Goal: Transaction & Acquisition: Purchase product/service

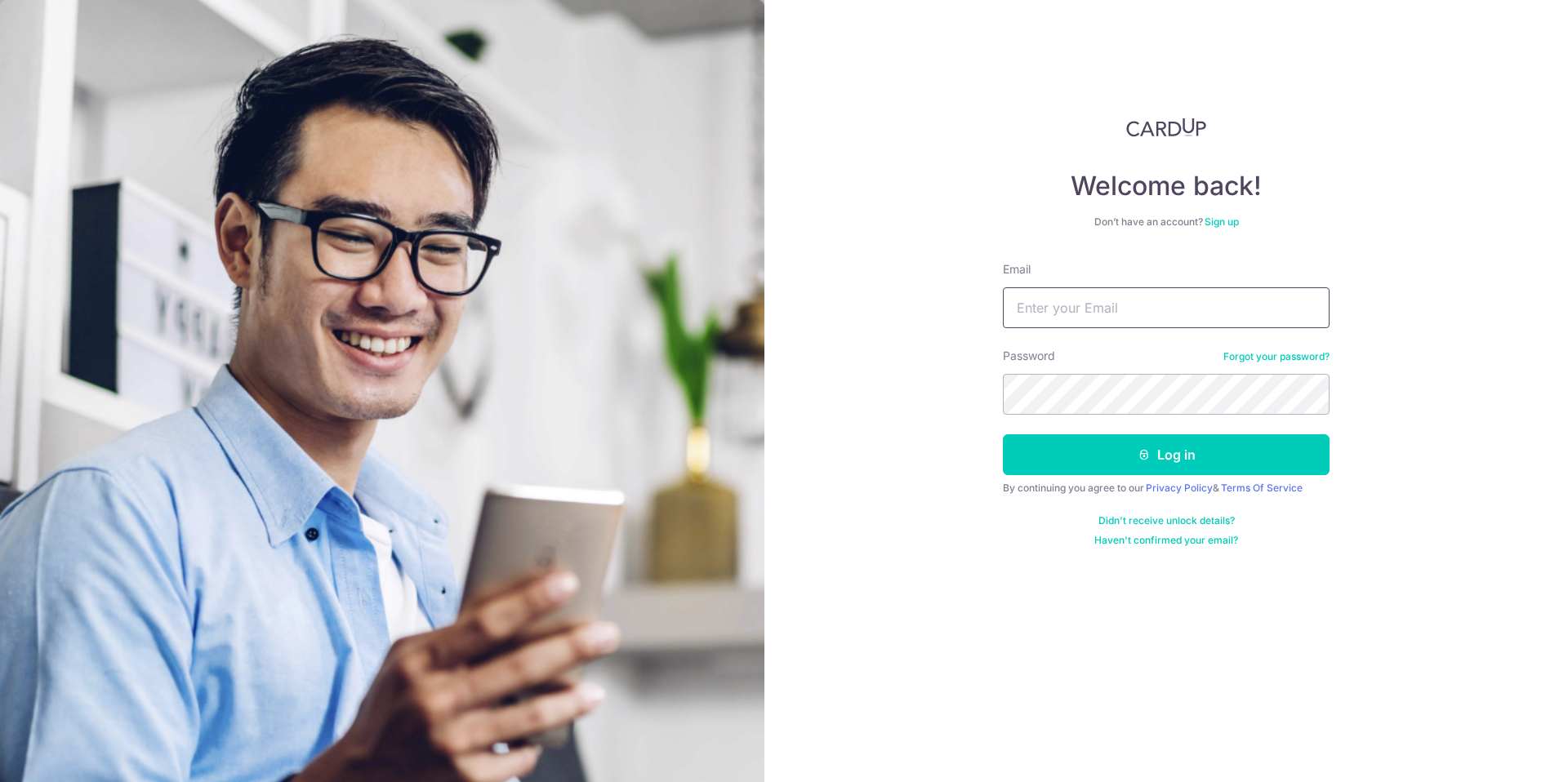
type input "[EMAIL_ADDRESS][DOMAIN_NAME]"
click at [1223, 460] on button "Log in" at bounding box center [1166, 455] width 326 height 41
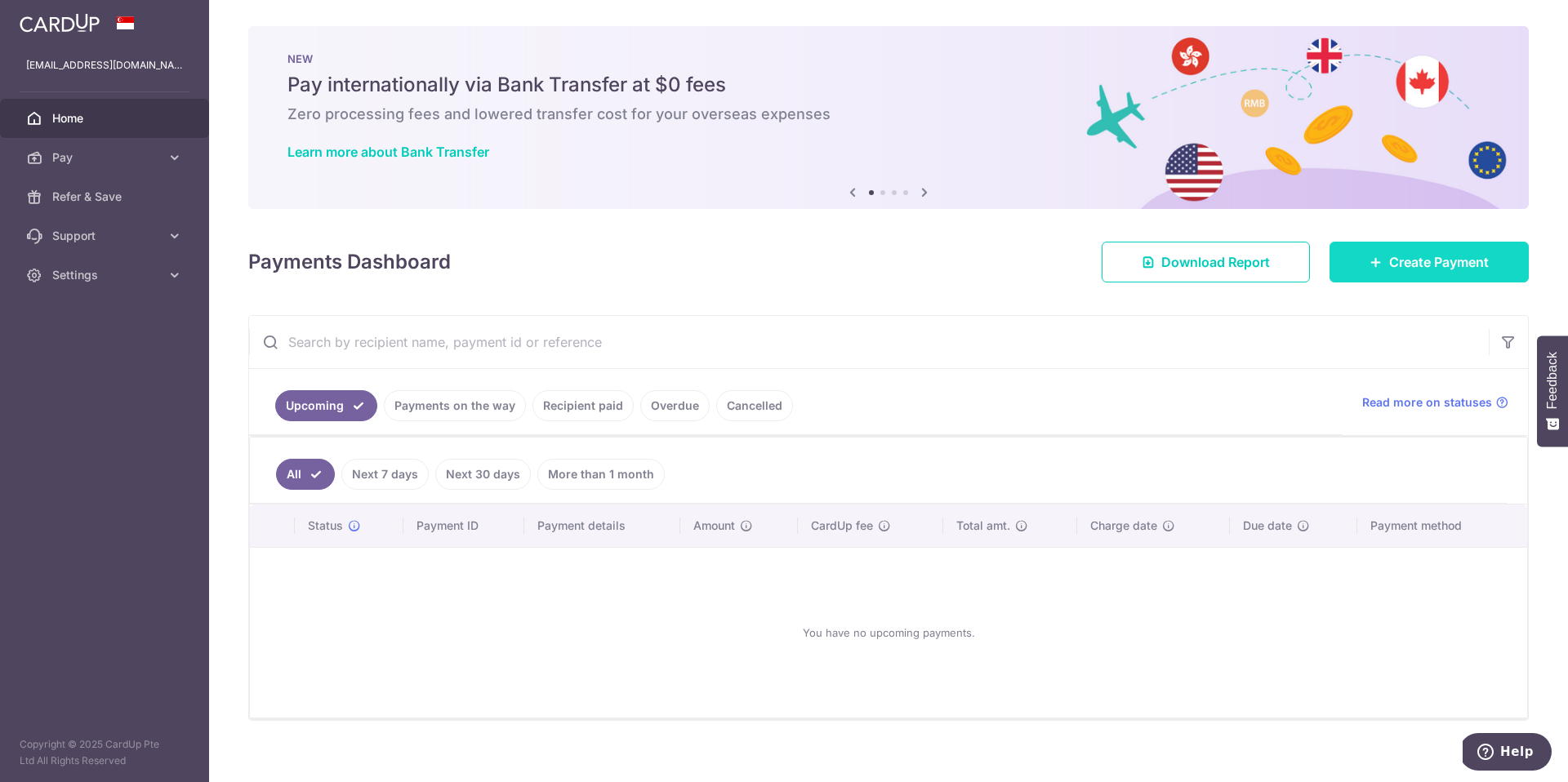
click at [1409, 269] on span "Create Payment" at bounding box center [1438, 262] width 99 height 19
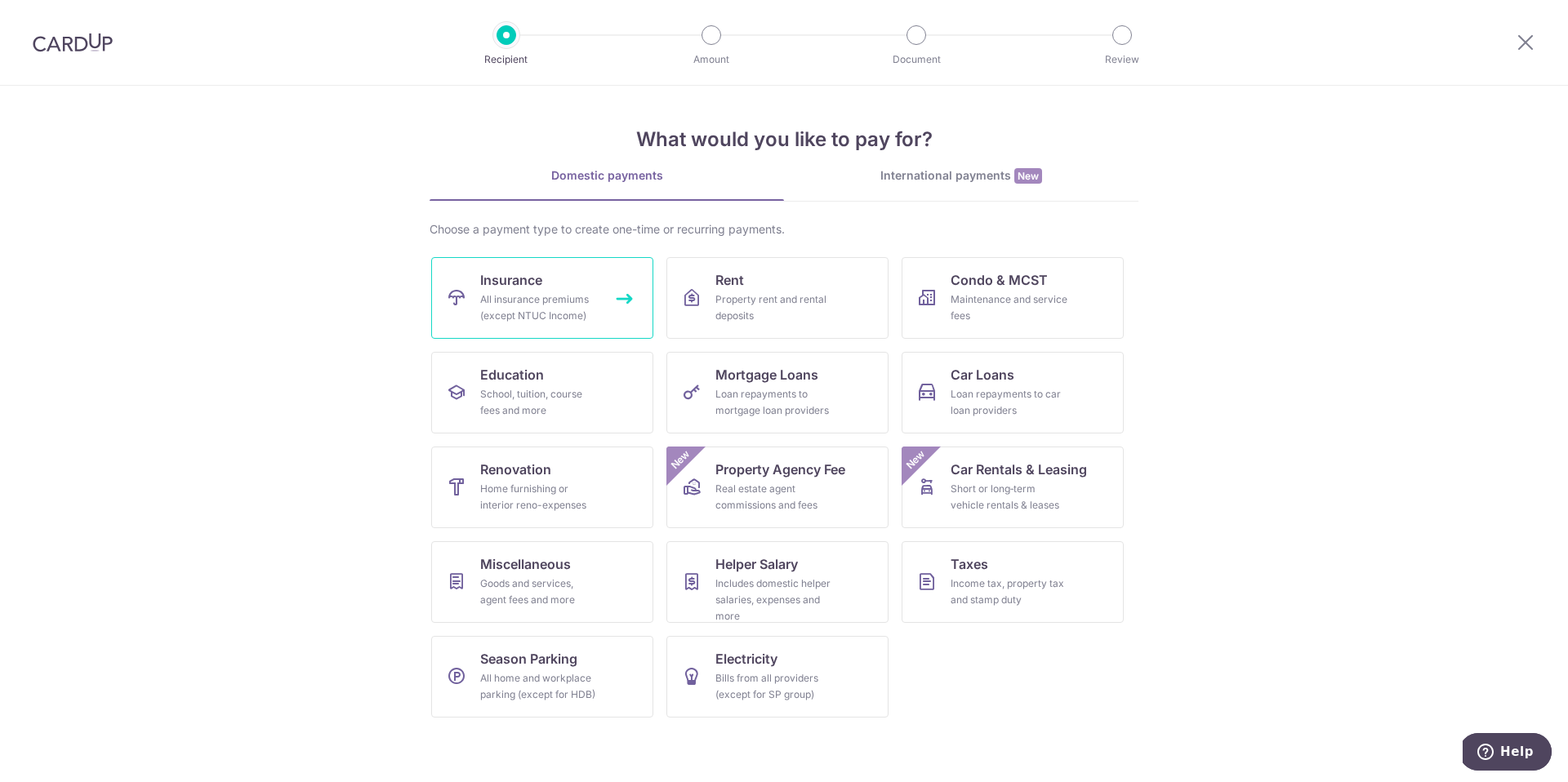
click at [534, 295] on div "All insurance premiums (except NTUC Income)" at bounding box center [539, 308] width 118 height 33
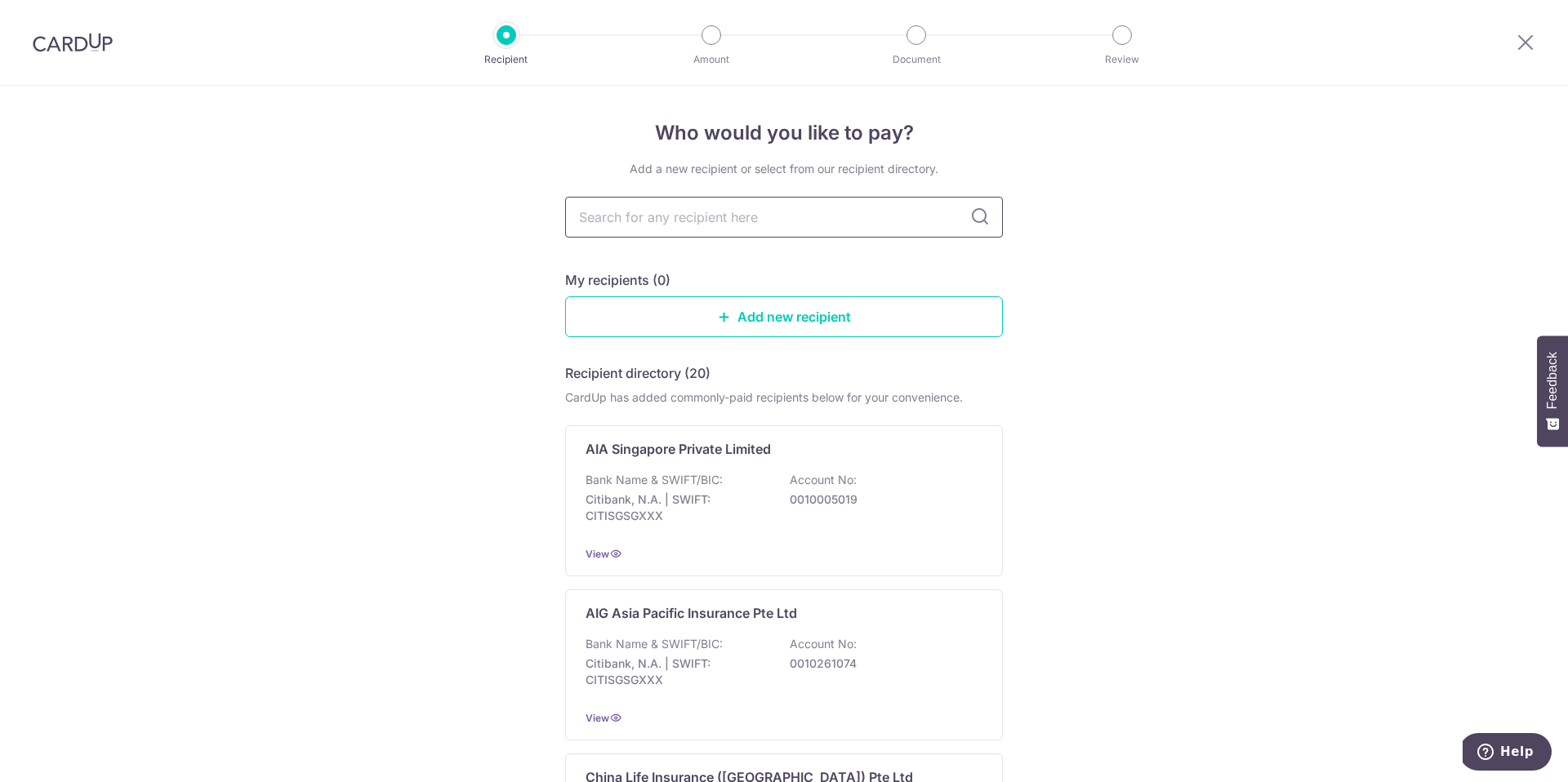
click at [706, 214] on input "text" at bounding box center [783, 217] width 437 height 41
type input "hsbc"
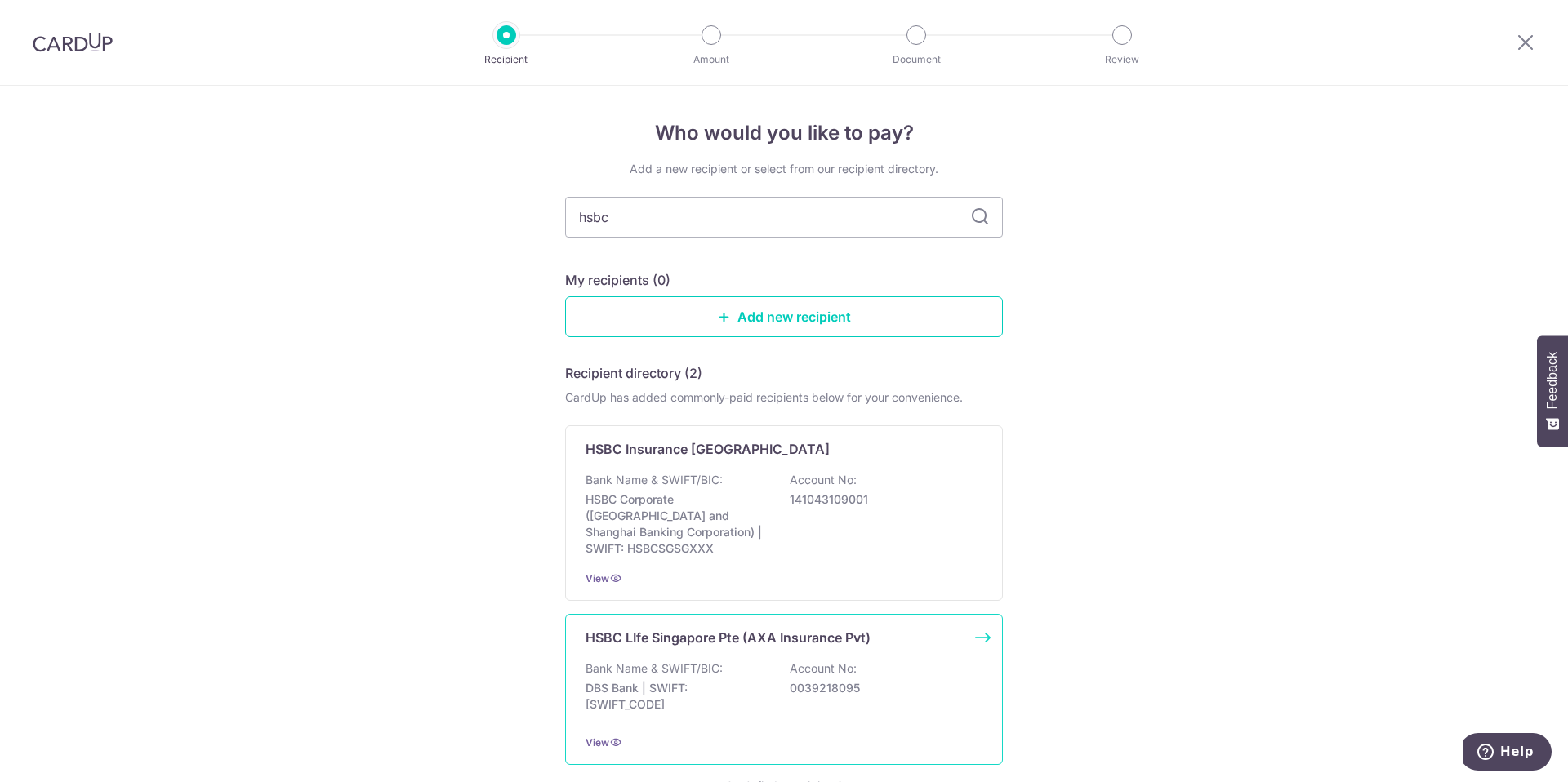
click at [773, 660] on div "Bank Name & SWIFT/BIC: DBS Bank | SWIFT: DBSSSGSGXXX Account No: 0039218095" at bounding box center [784, 690] width 397 height 60
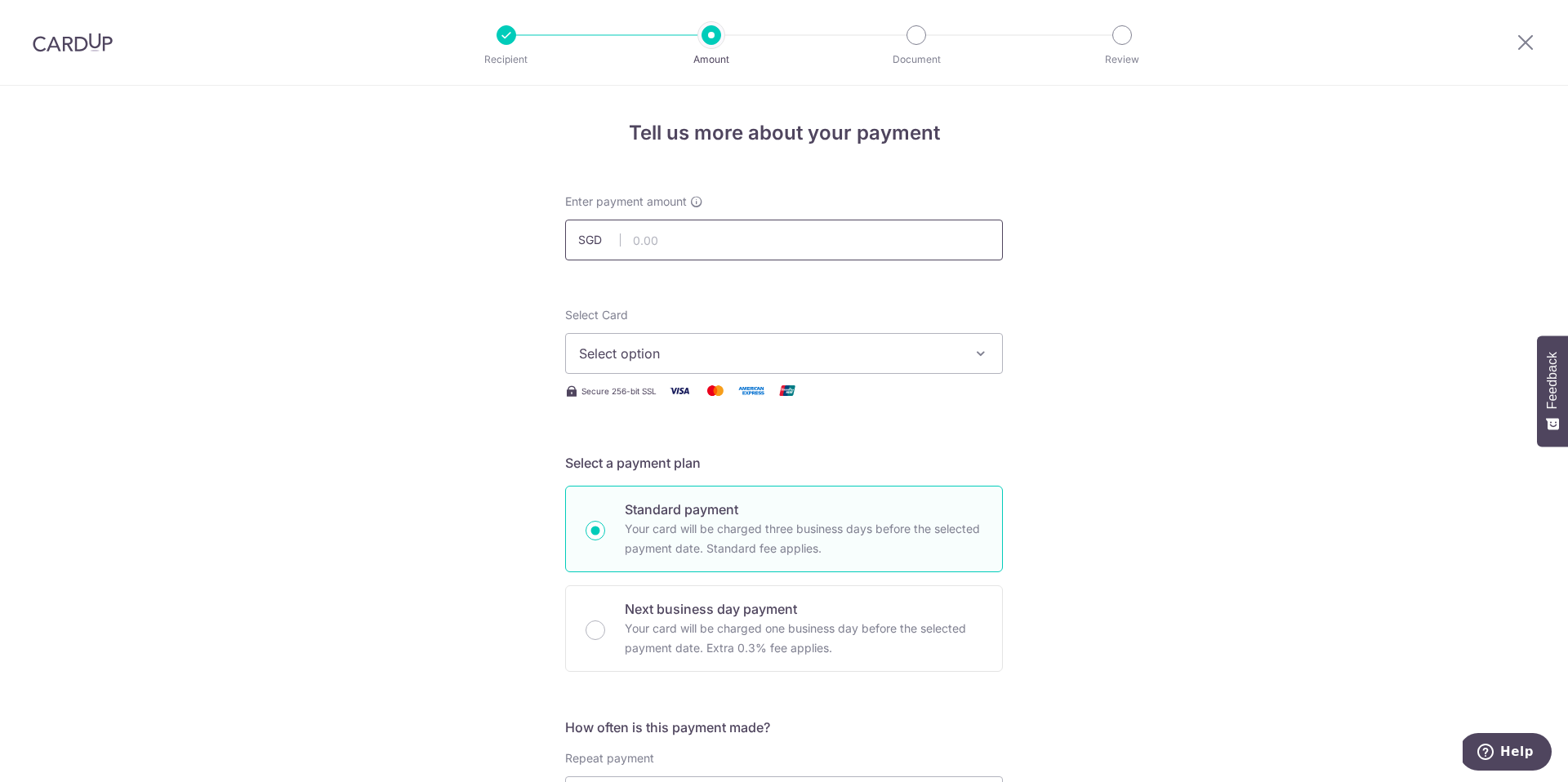
click at [695, 241] on input "text" at bounding box center [783, 241] width 437 height 41
type input "1,689.80"
click at [913, 341] on button "Select option" at bounding box center [783, 354] width 437 height 41
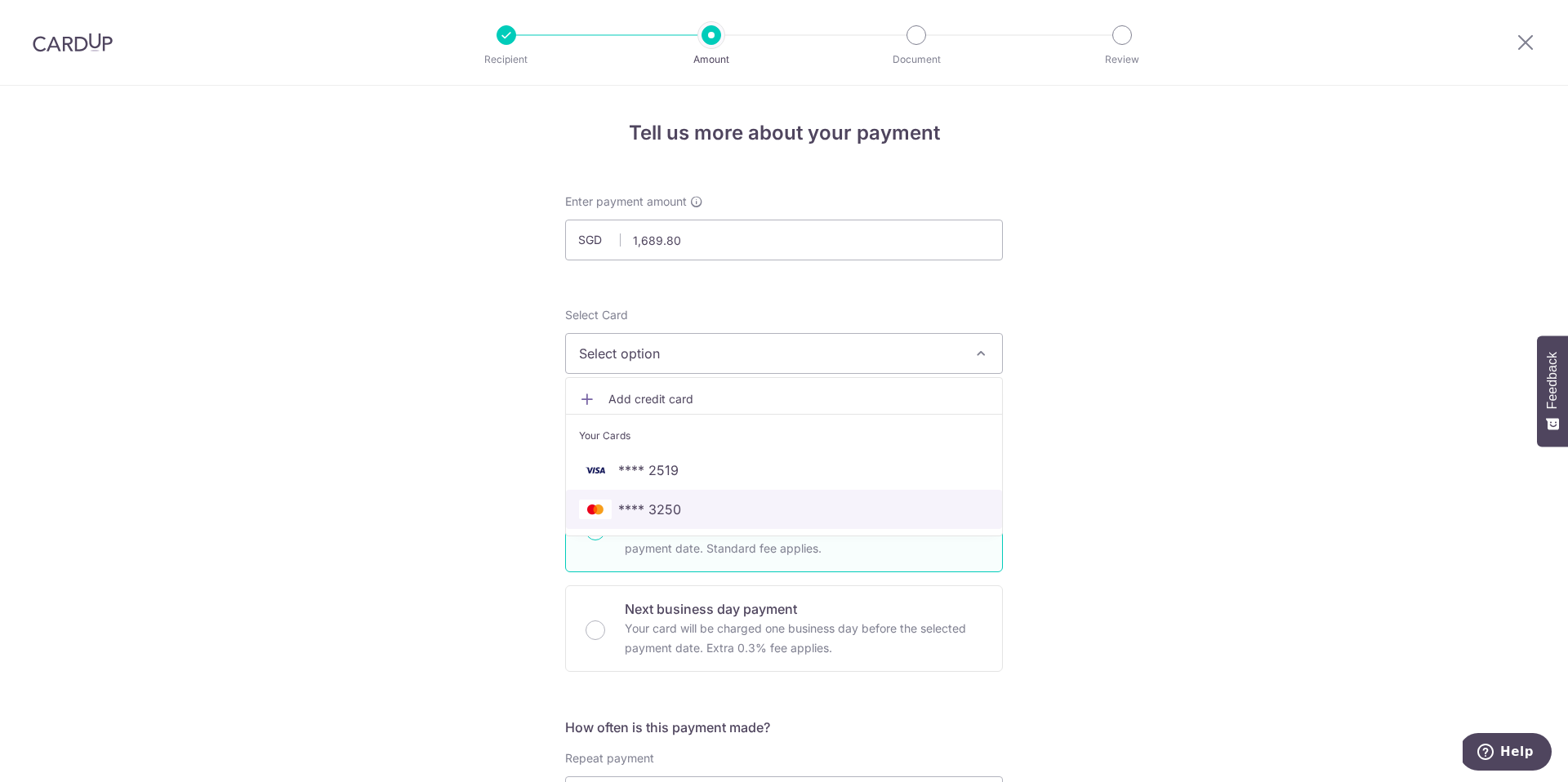
click at [711, 503] on span "**** 3250" at bounding box center [784, 509] width 410 height 19
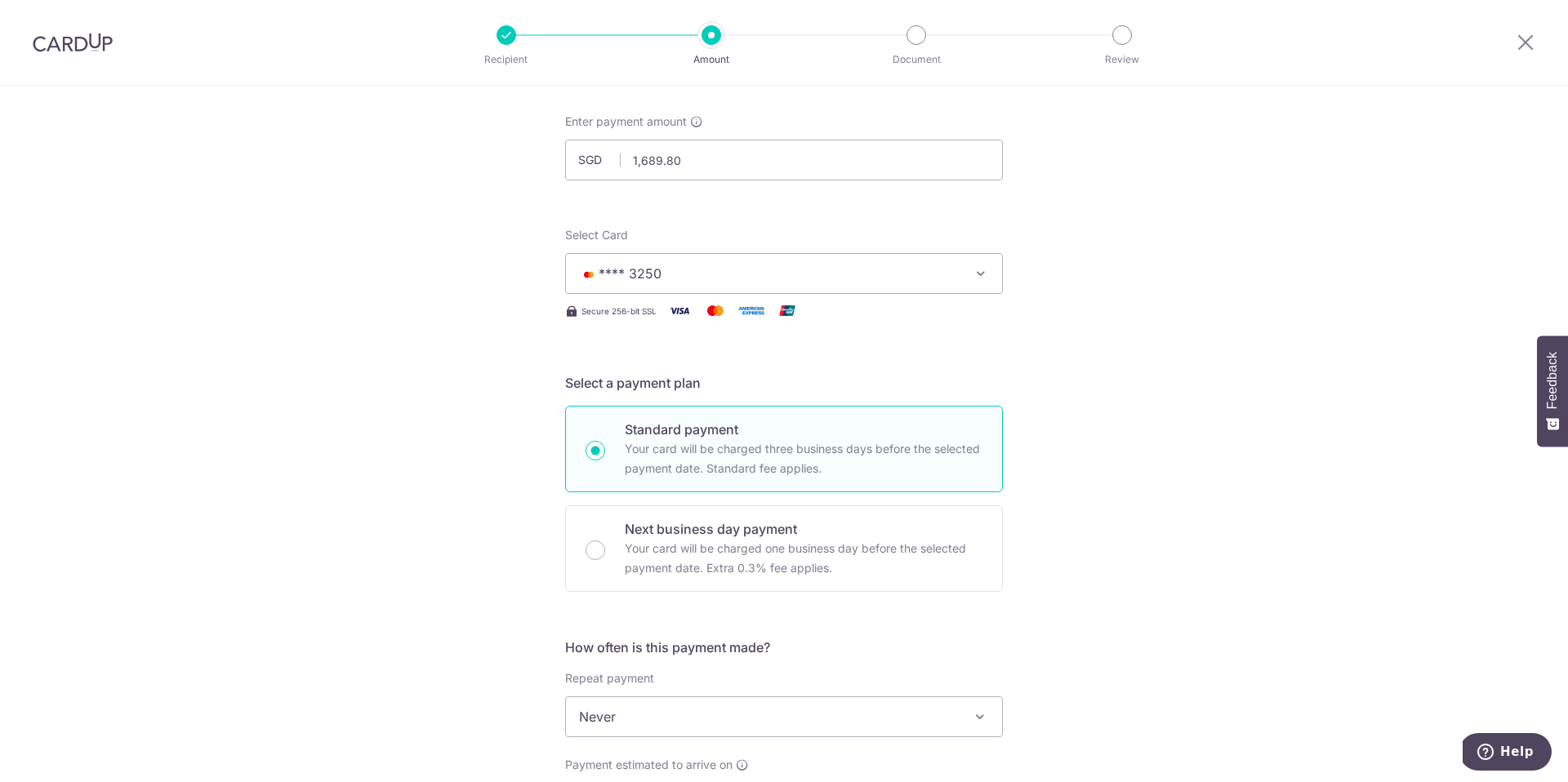
scroll to position [253, 0]
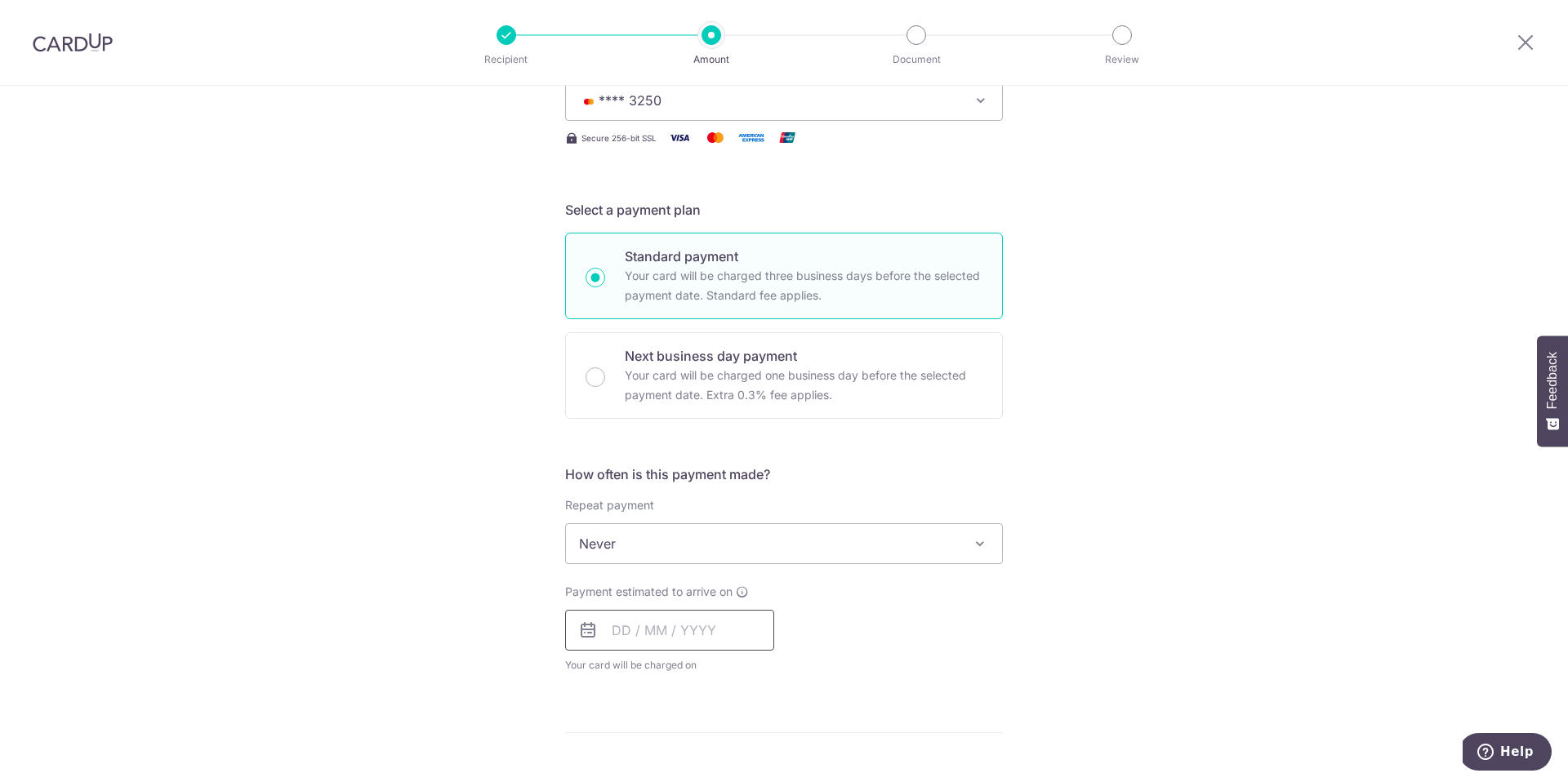
click at [756, 635] on input "text" at bounding box center [669, 630] width 209 height 41
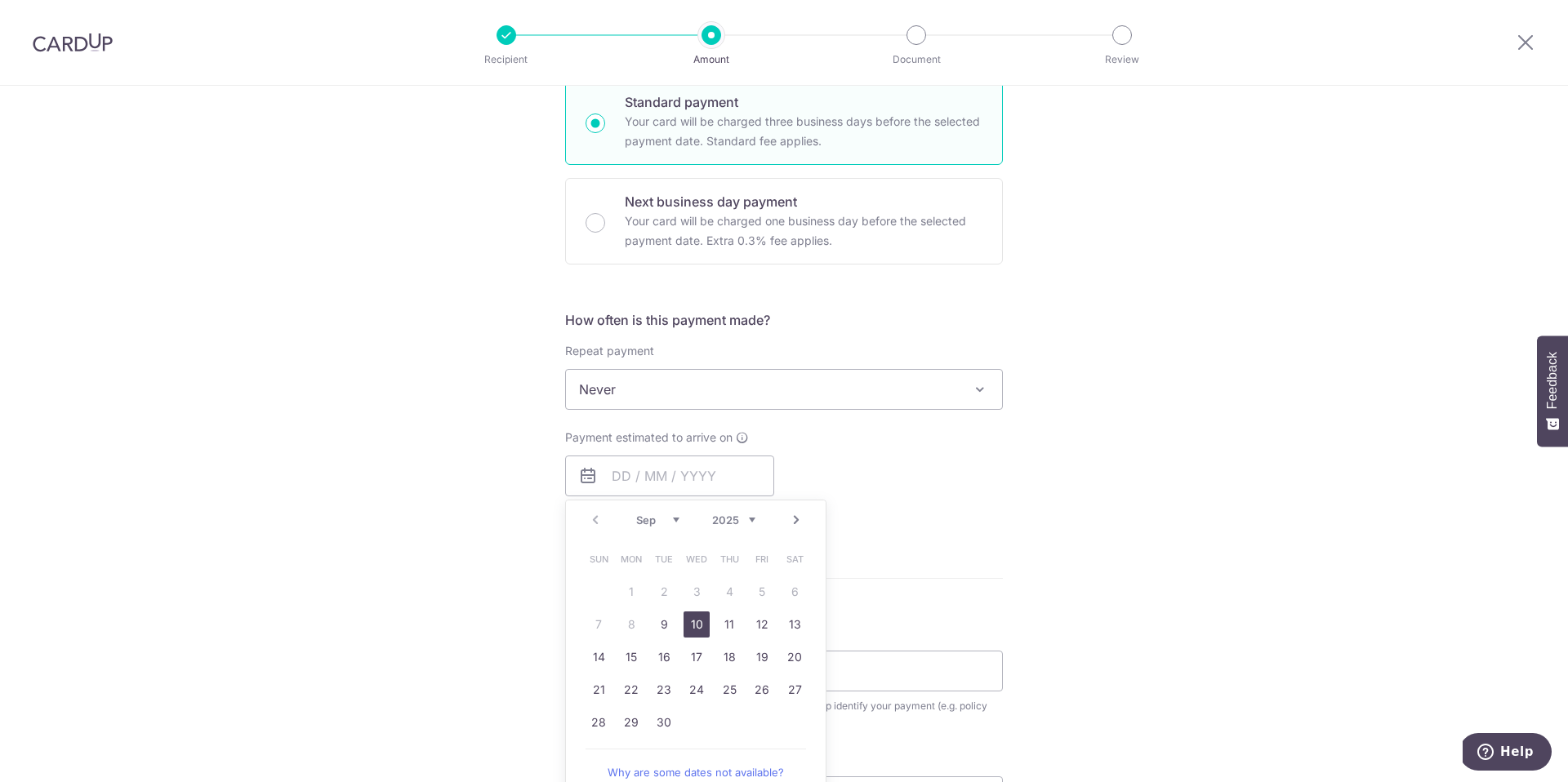
click at [691, 619] on link "10" at bounding box center [696, 624] width 26 height 26
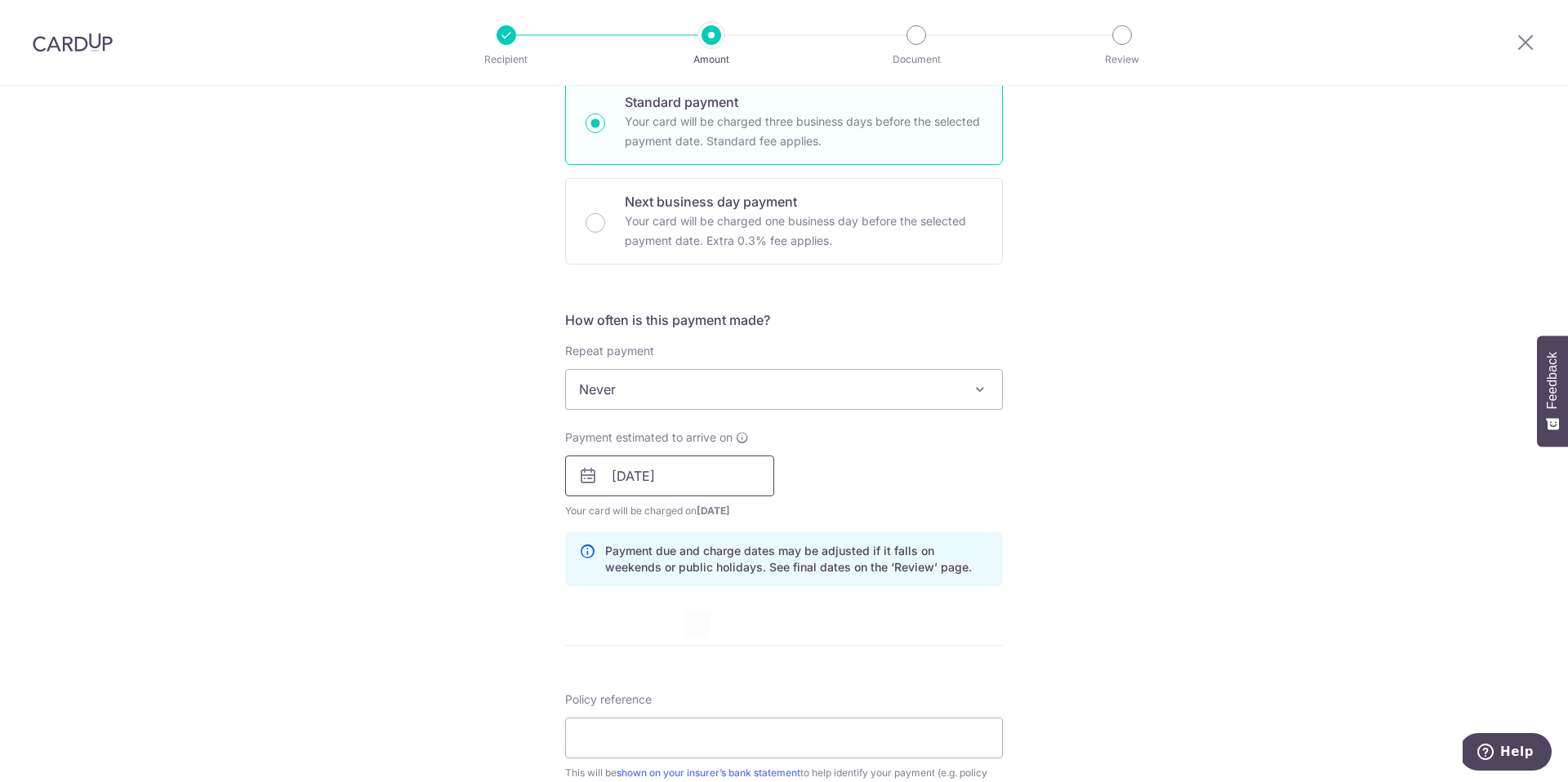
click at [682, 478] on input "10/09/2025" at bounding box center [669, 476] width 209 height 41
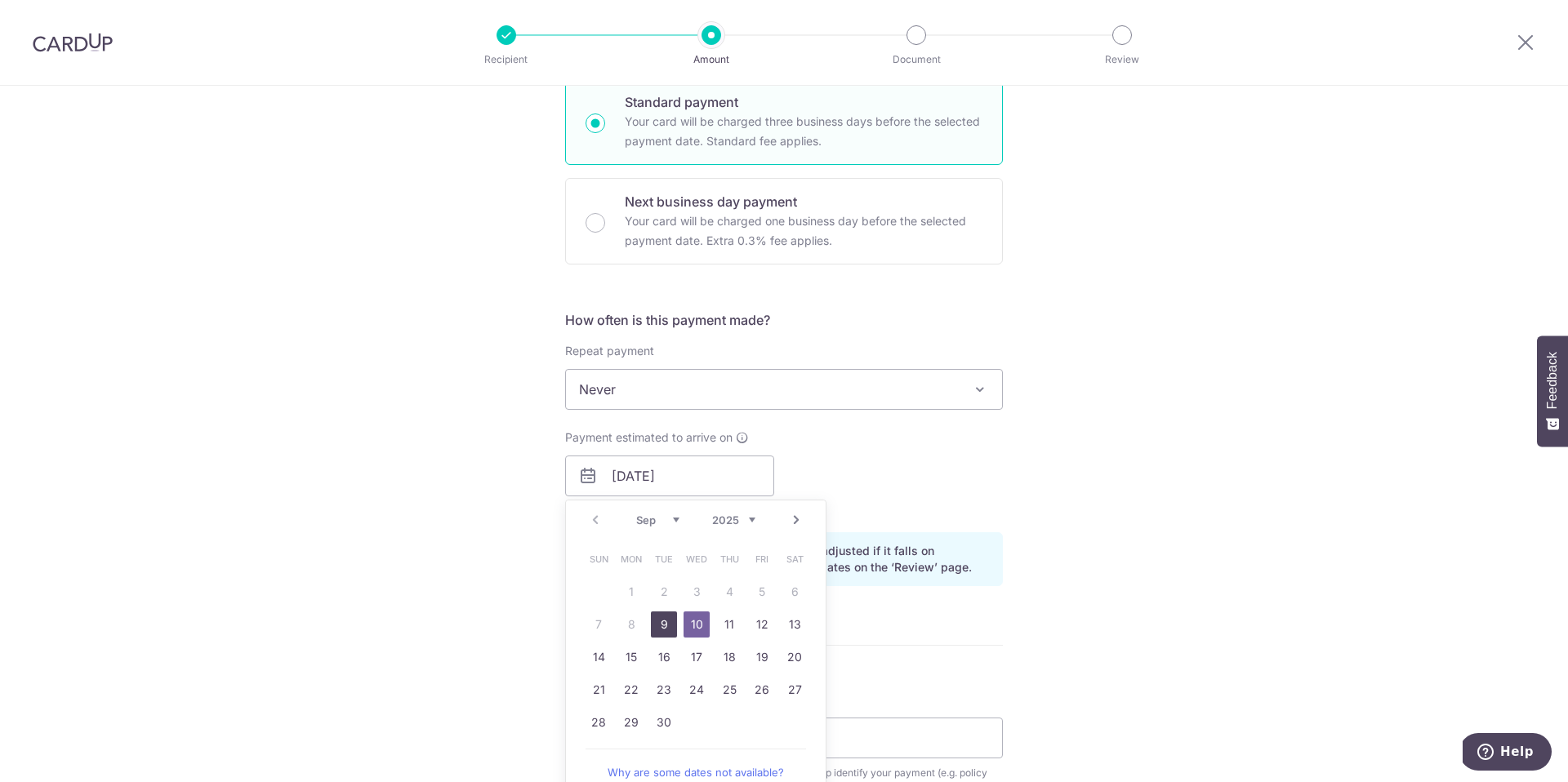
click at [655, 625] on link "9" at bounding box center [663, 624] width 26 height 26
type input "09/09/2025"
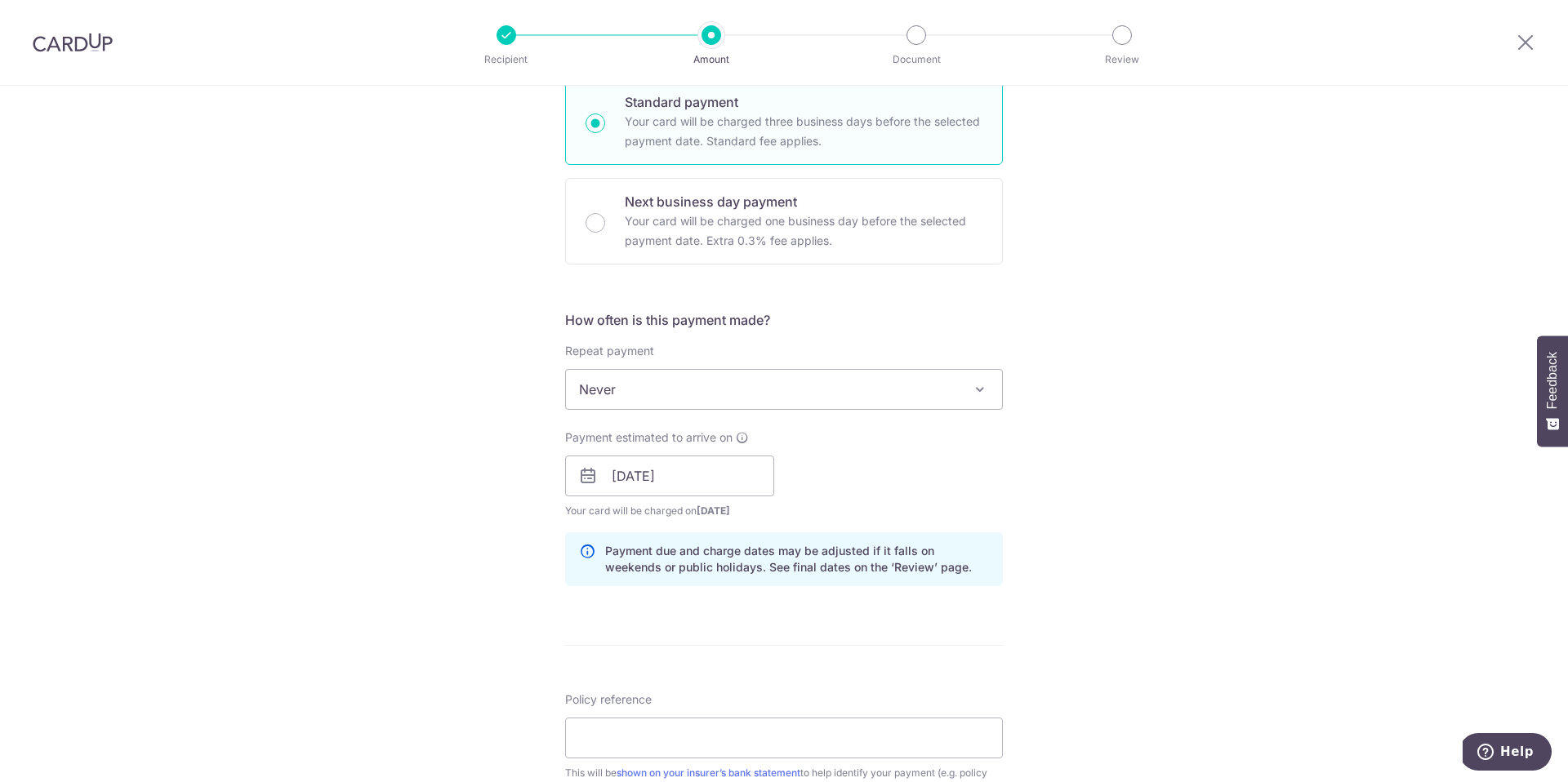
click at [1147, 544] on div "Tell us more about your payment Enter payment amount SGD 1,689.80 1689.80 Selec…" at bounding box center [784, 451] width 1568 height 1545
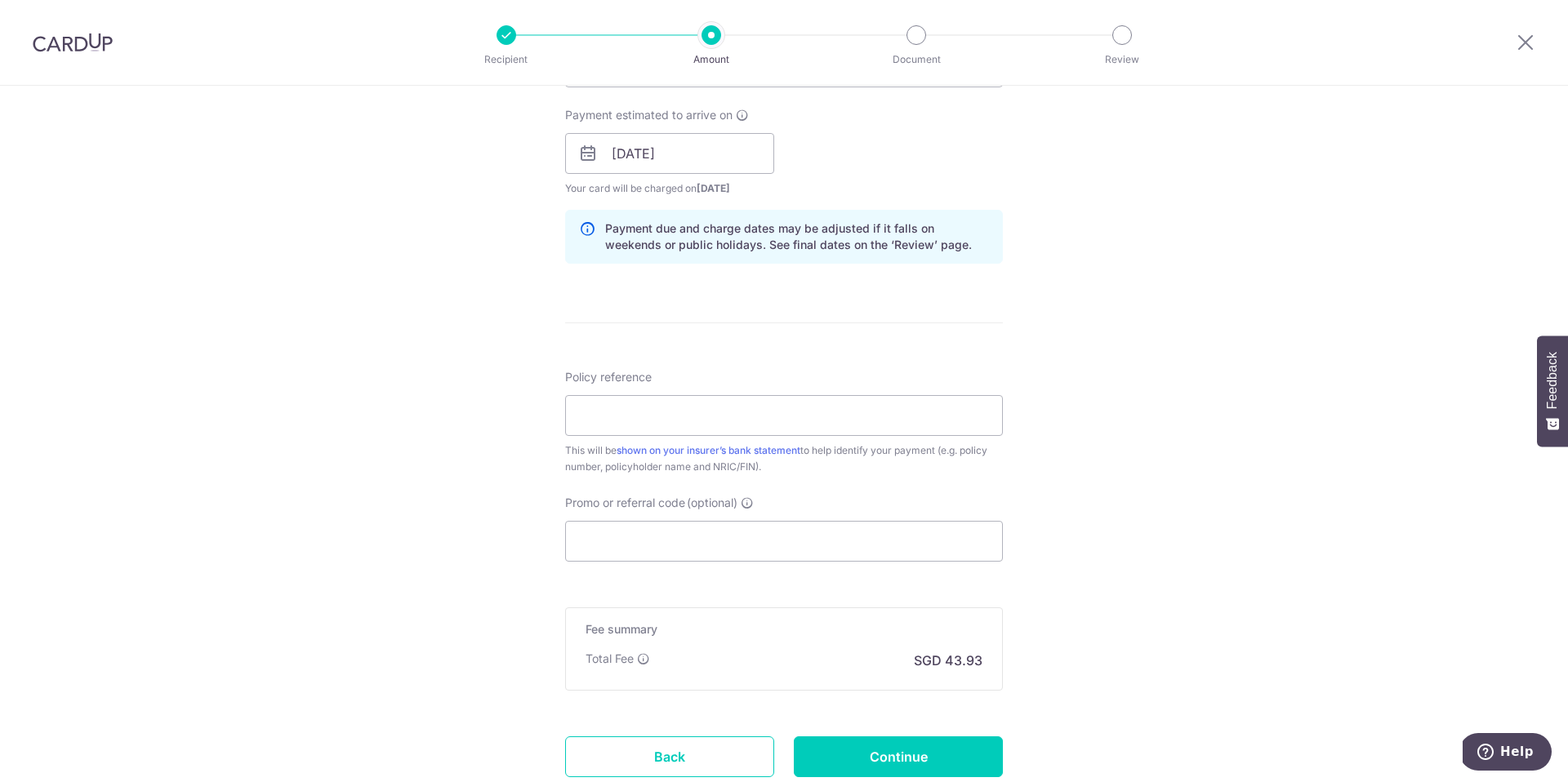
scroll to position [740, 0]
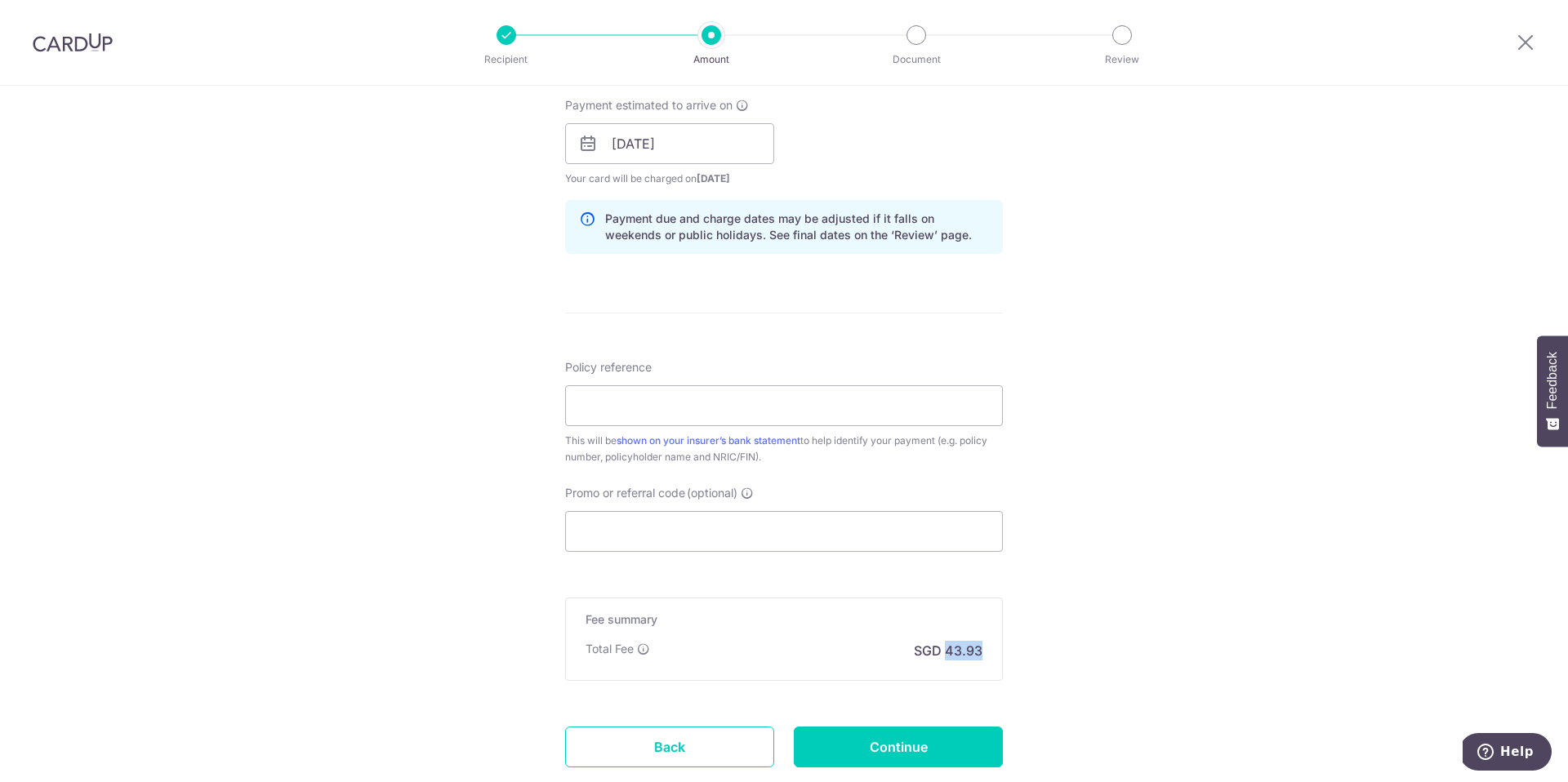
drag, startPoint x: 943, startPoint y: 650, endPoint x: 998, endPoint y: 654, distance: 55.1
click at [998, 654] on div "Tell us more about your payment Enter payment amount SGD 1,689.80 1689.80 Selec…" at bounding box center [784, 118] width 1568 height 1545
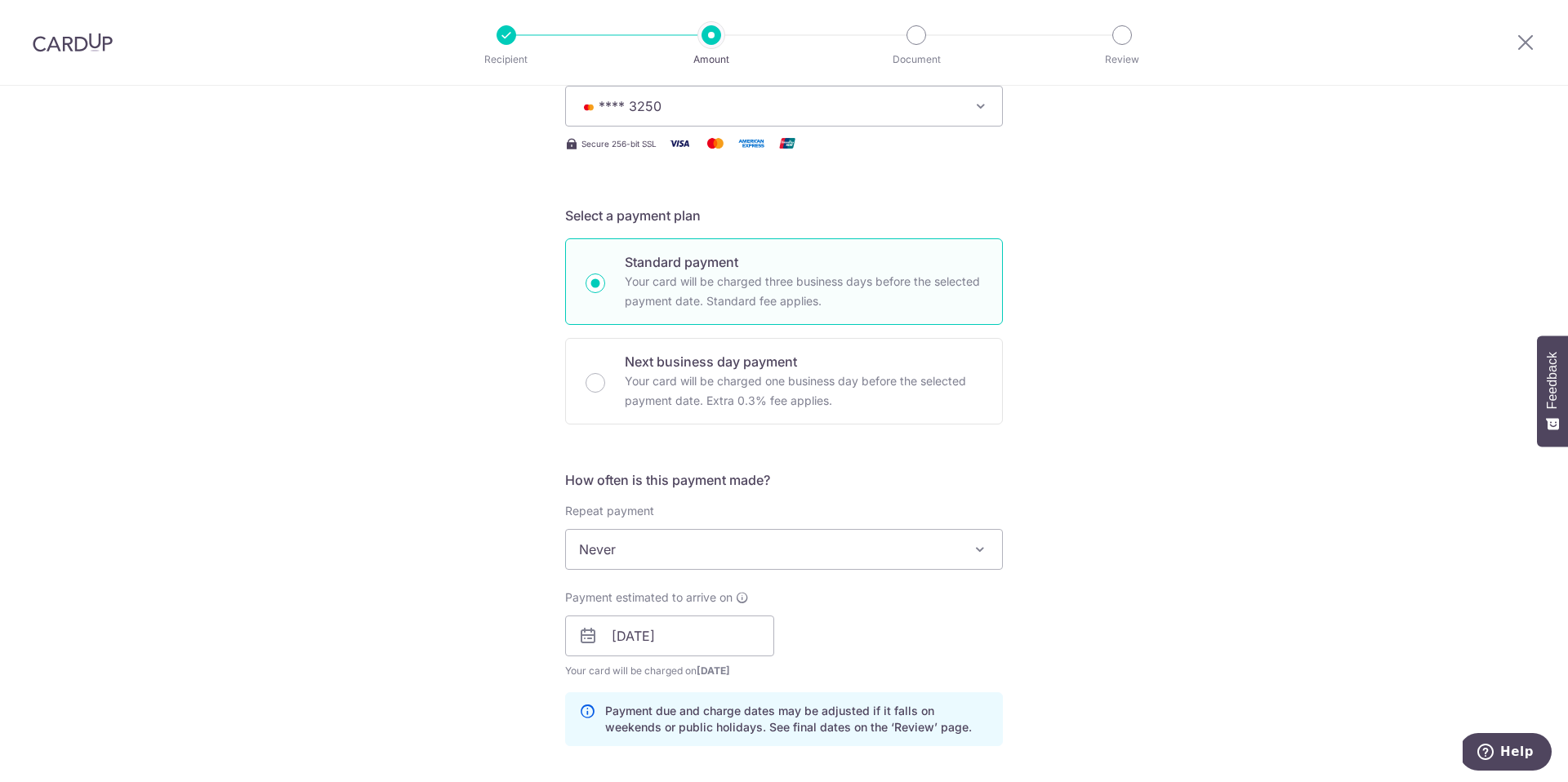
scroll to position [137, 0]
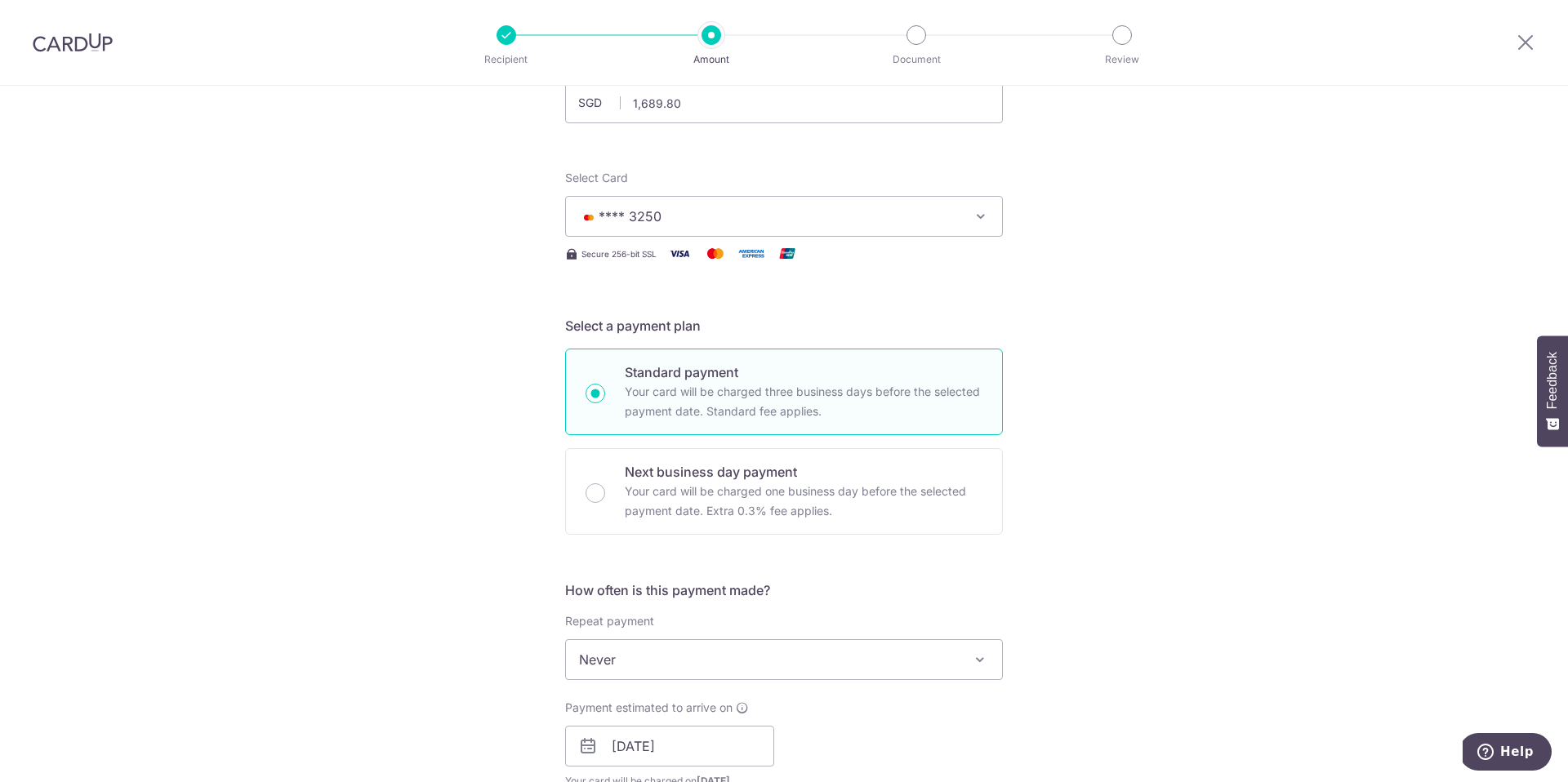
click at [761, 215] on span "**** 3250" at bounding box center [769, 216] width 381 height 19
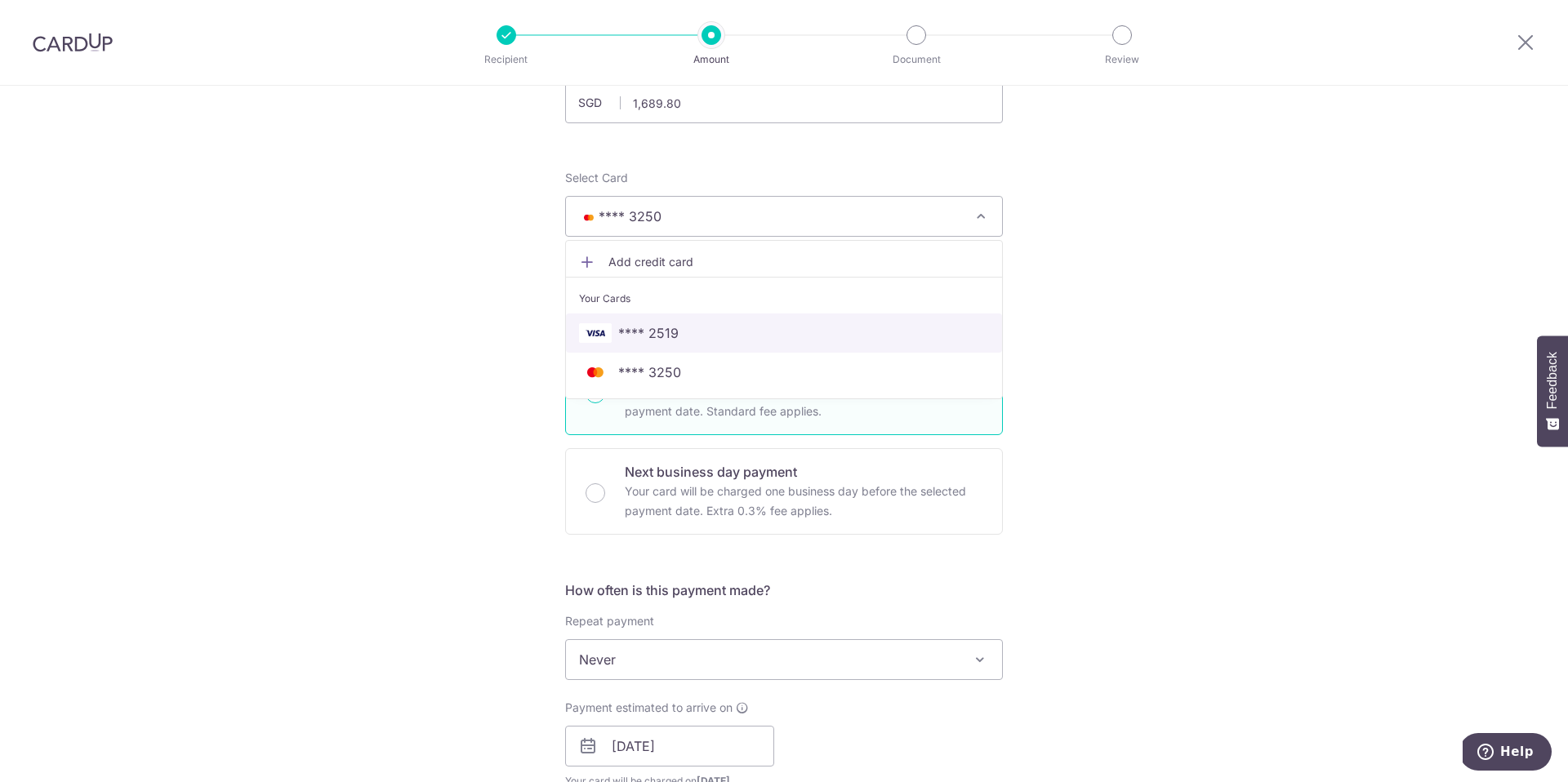
click at [658, 336] on span "**** 2519" at bounding box center [649, 333] width 60 height 19
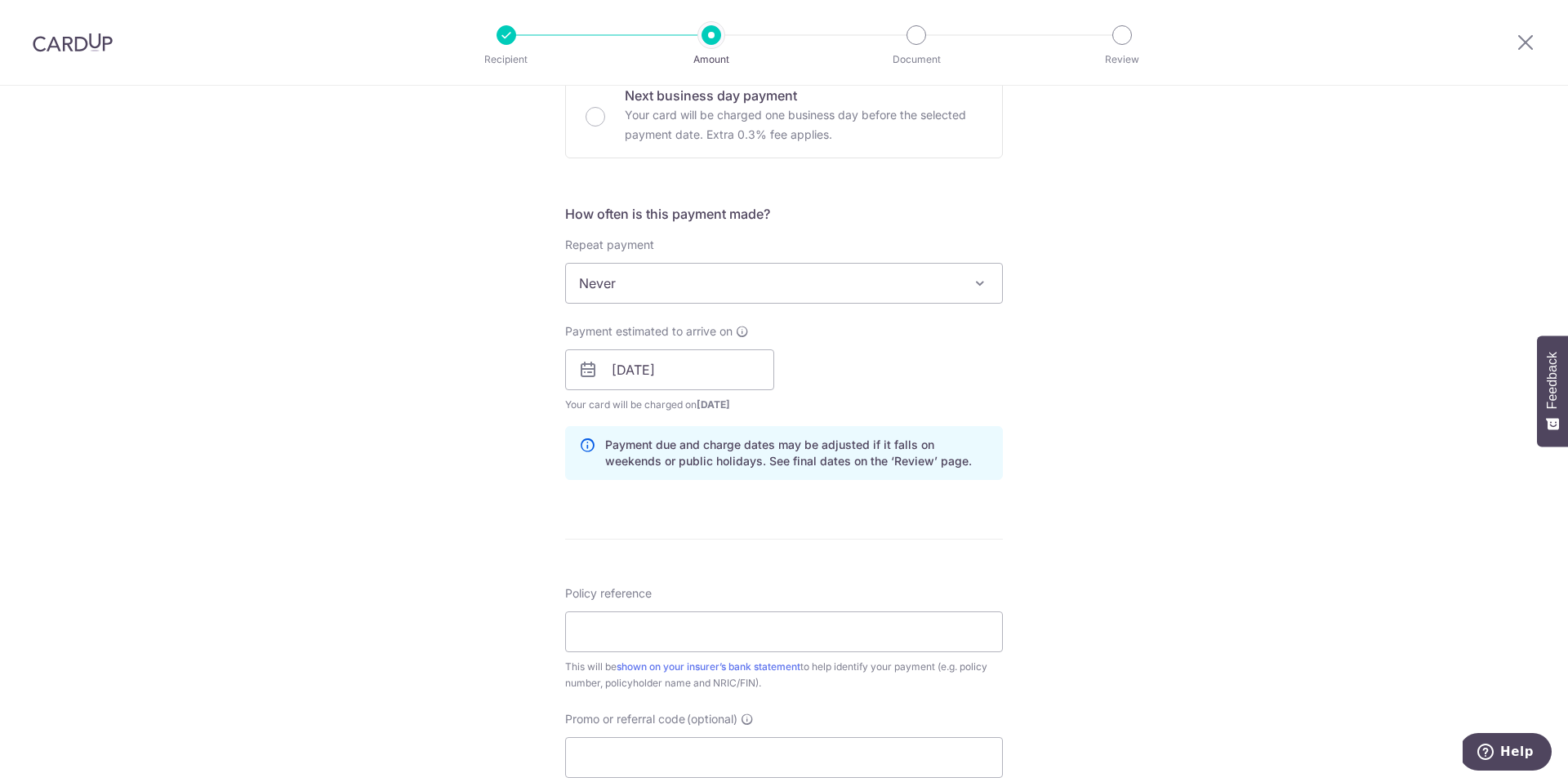
scroll to position [708, 0]
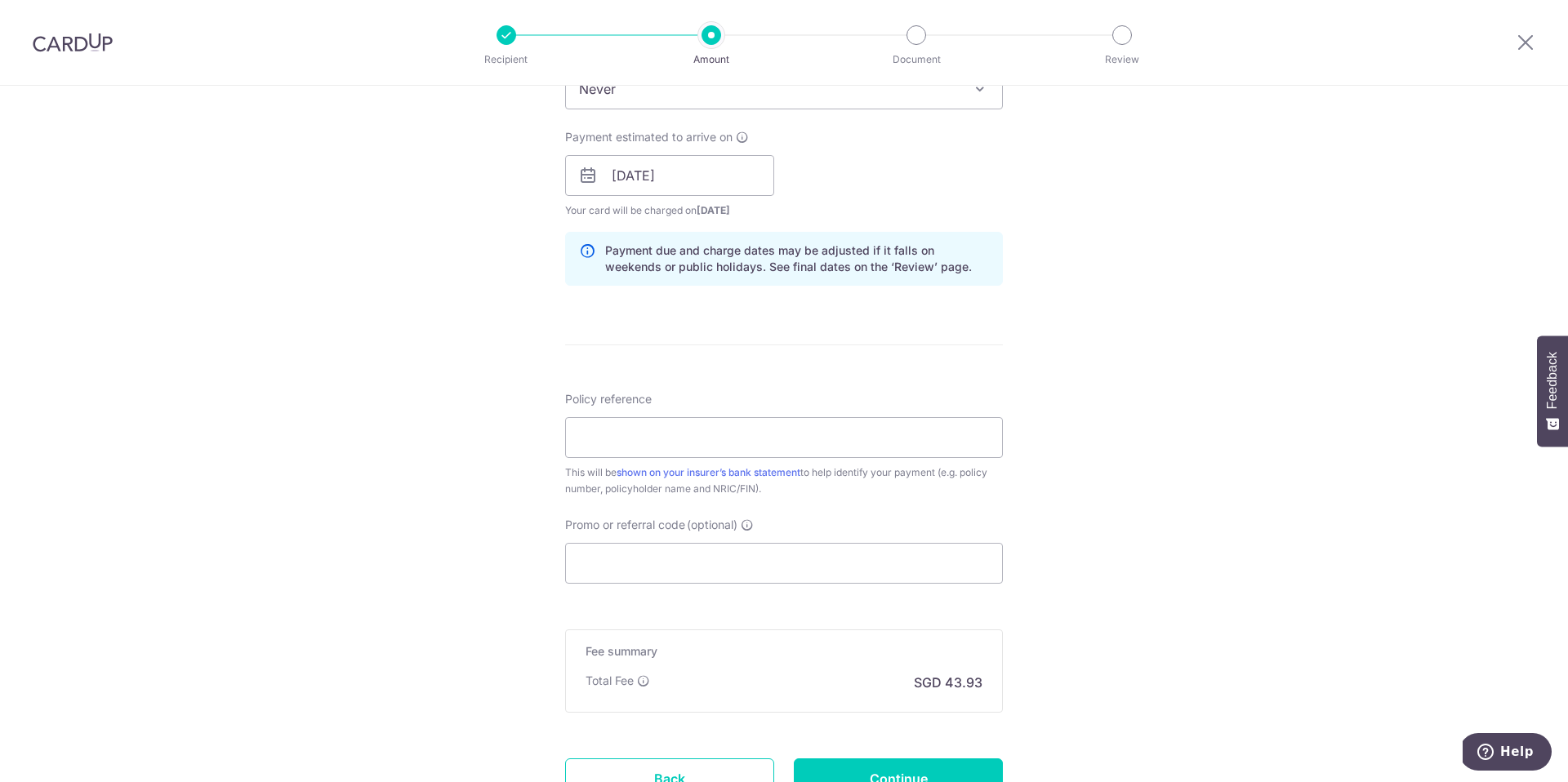
click at [1208, 499] on div "Tell us more about your payment Enter payment amount SGD 1,689.80 1689.80 Selec…" at bounding box center [784, 150] width 1568 height 1545
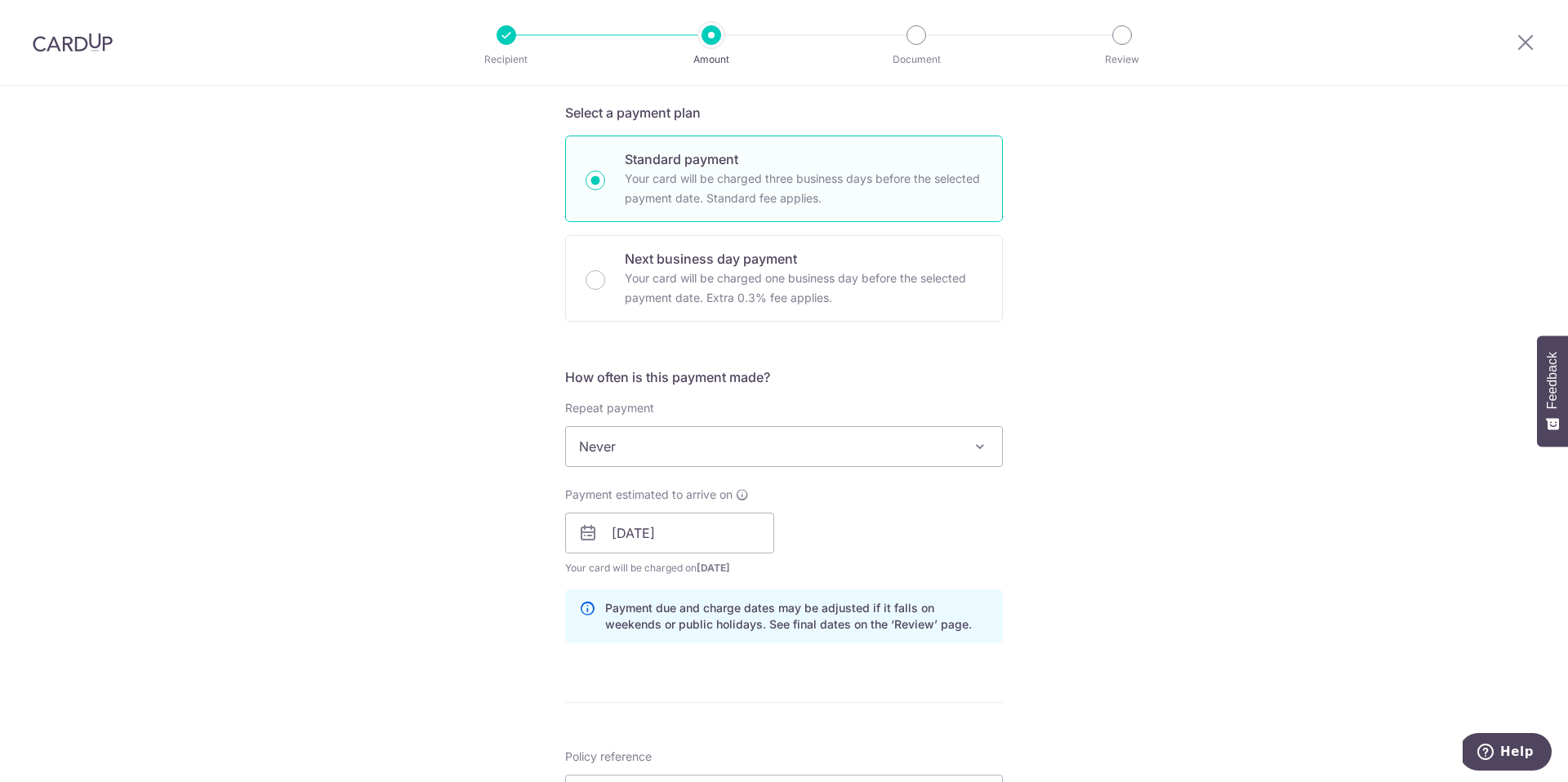
scroll to position [0, 0]
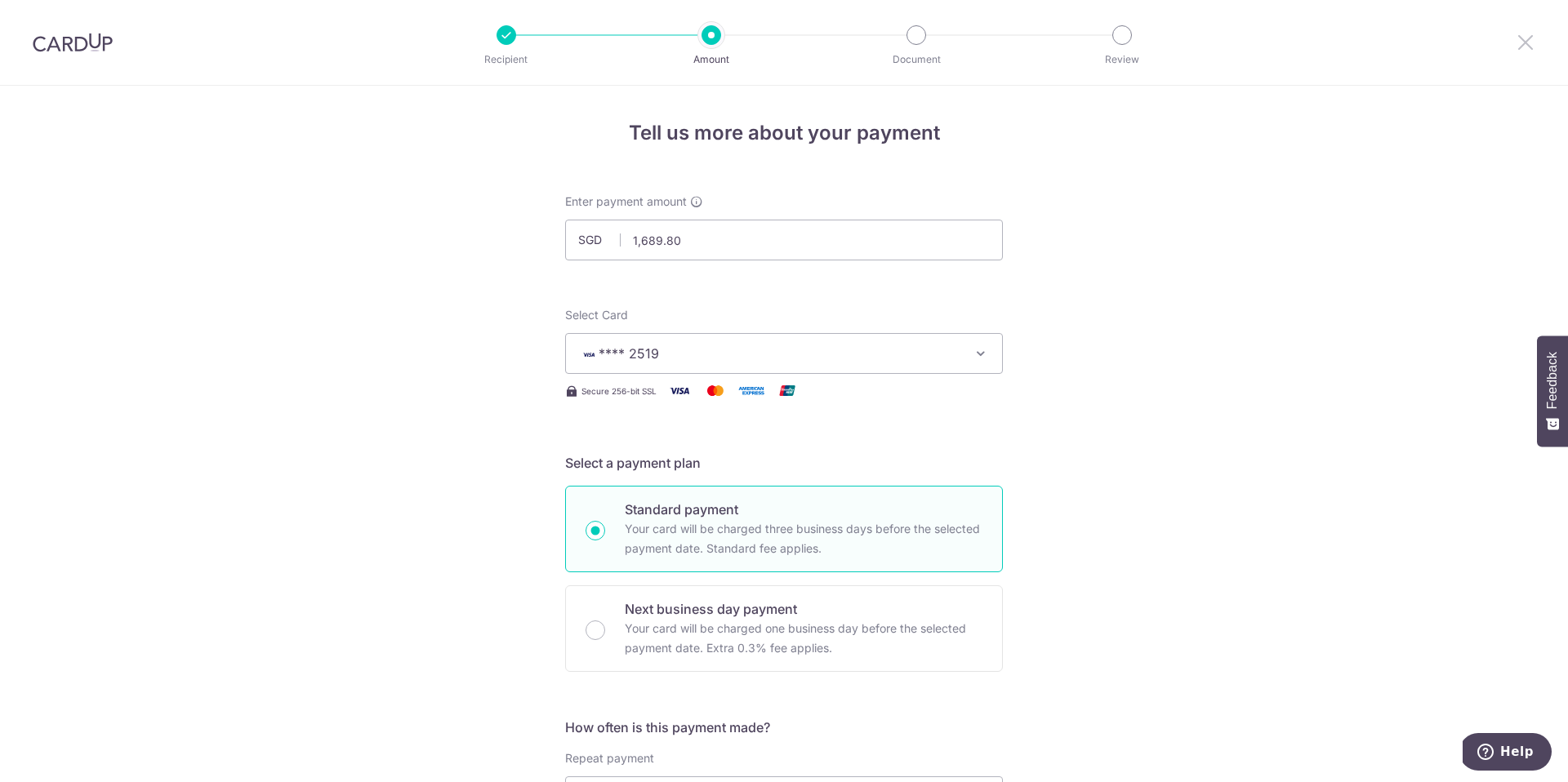
click at [1524, 42] on icon at bounding box center [1525, 42] width 19 height 20
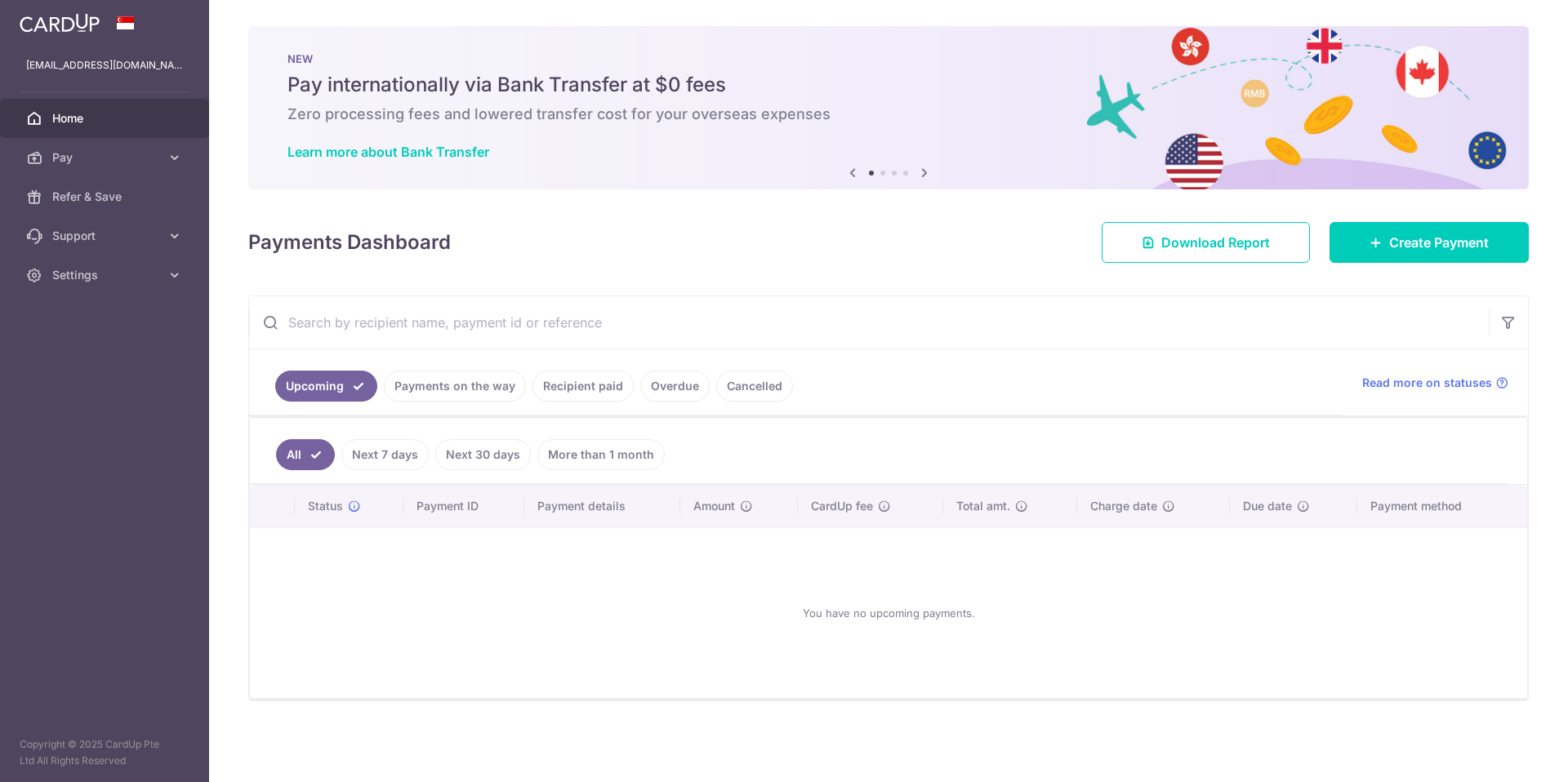
click at [624, 462] on link "More than 1 month" at bounding box center [601, 455] width 128 height 31
click at [619, 386] on link "Recipient paid" at bounding box center [583, 387] width 101 height 31
